Goal: Transaction & Acquisition: Download file/media

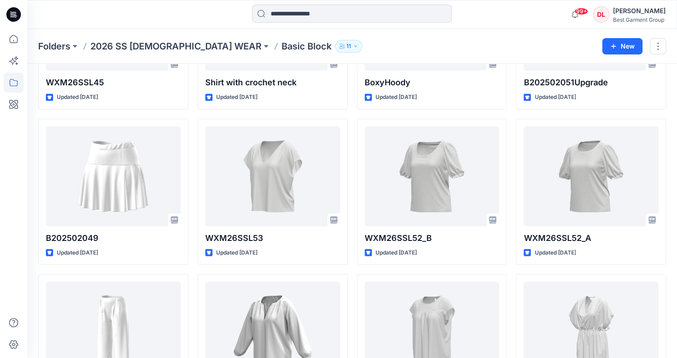
scroll to position [1073, 0]
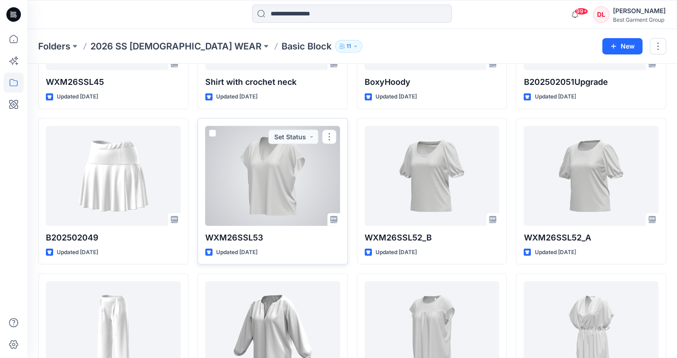
click at [274, 164] on div at bounding box center [272, 176] width 135 height 100
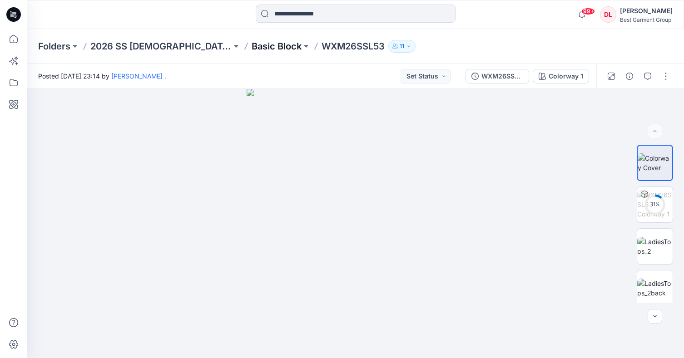
click at [252, 49] on p "Basic Block" at bounding box center [277, 46] width 50 height 13
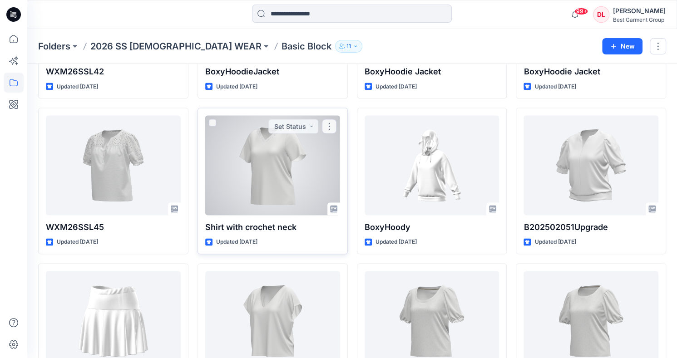
scroll to position [909, 0]
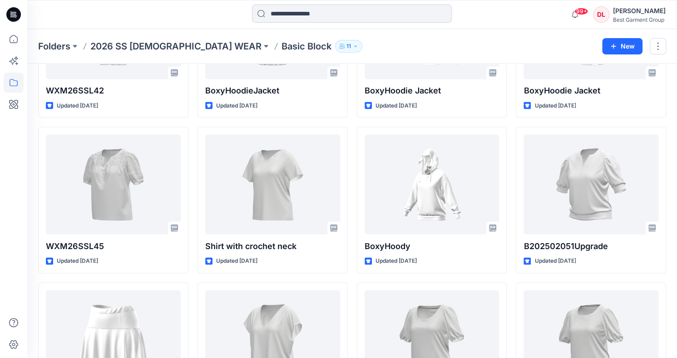
click at [303, 12] on input at bounding box center [352, 14] width 200 height 18
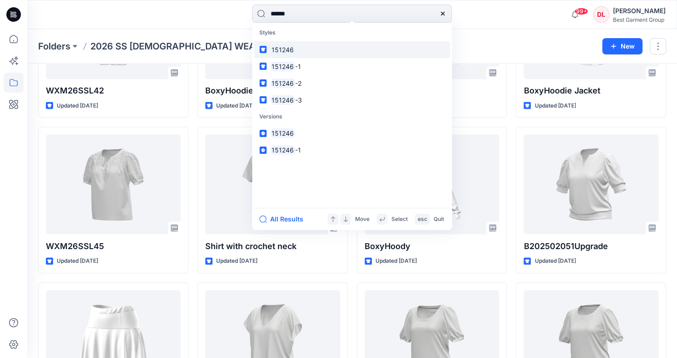
type input "******"
click at [303, 50] on link "151246" at bounding box center [352, 49] width 196 height 17
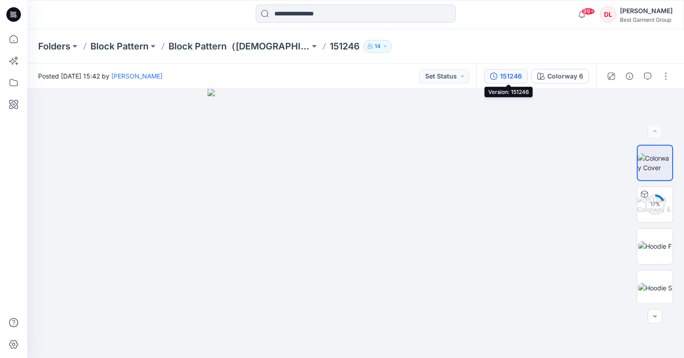
click at [504, 78] on div "151246" at bounding box center [511, 76] width 22 height 10
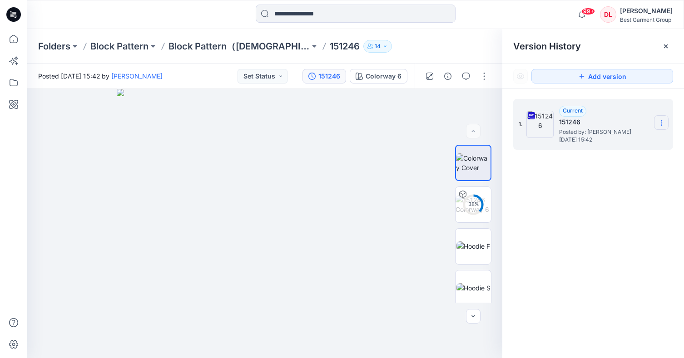
click at [657, 121] on section at bounding box center [661, 122] width 15 height 15
click at [630, 144] on span "Download Source BW File" at bounding box center [616, 140] width 76 height 11
